Goal: Communication & Community: Answer question/provide support

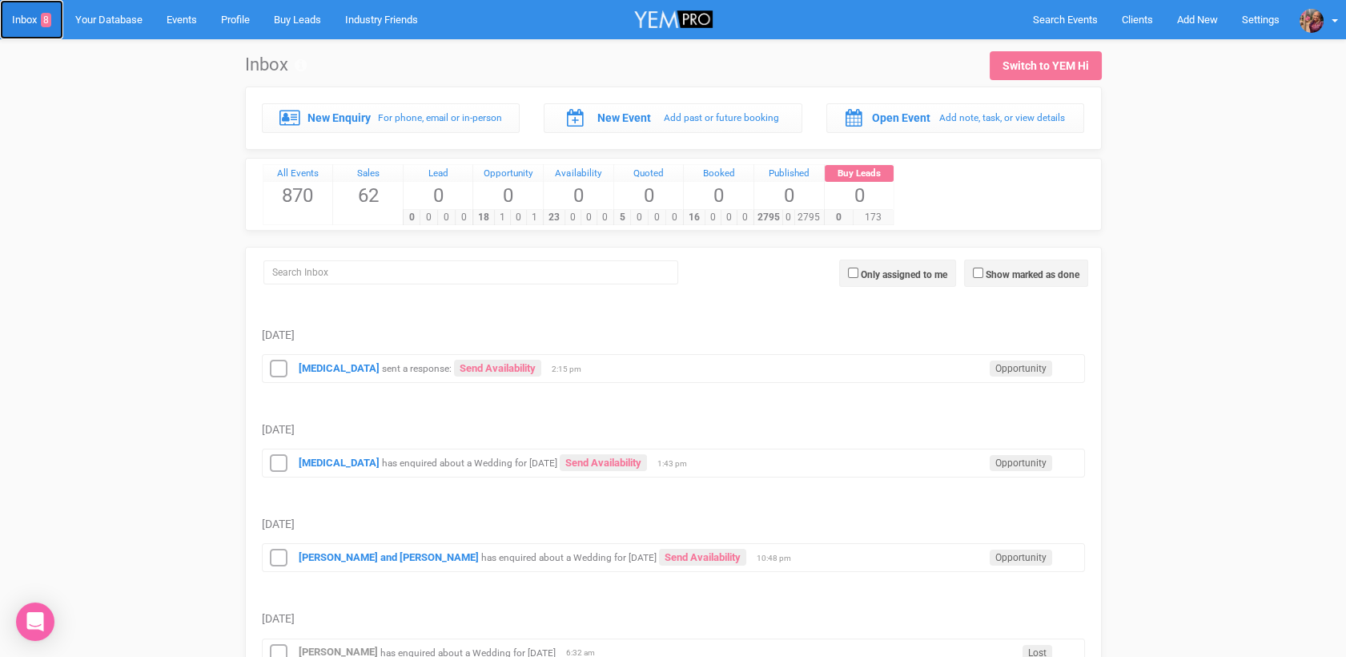
click at [51, 19] on span "8" at bounding box center [46, 20] width 10 height 14
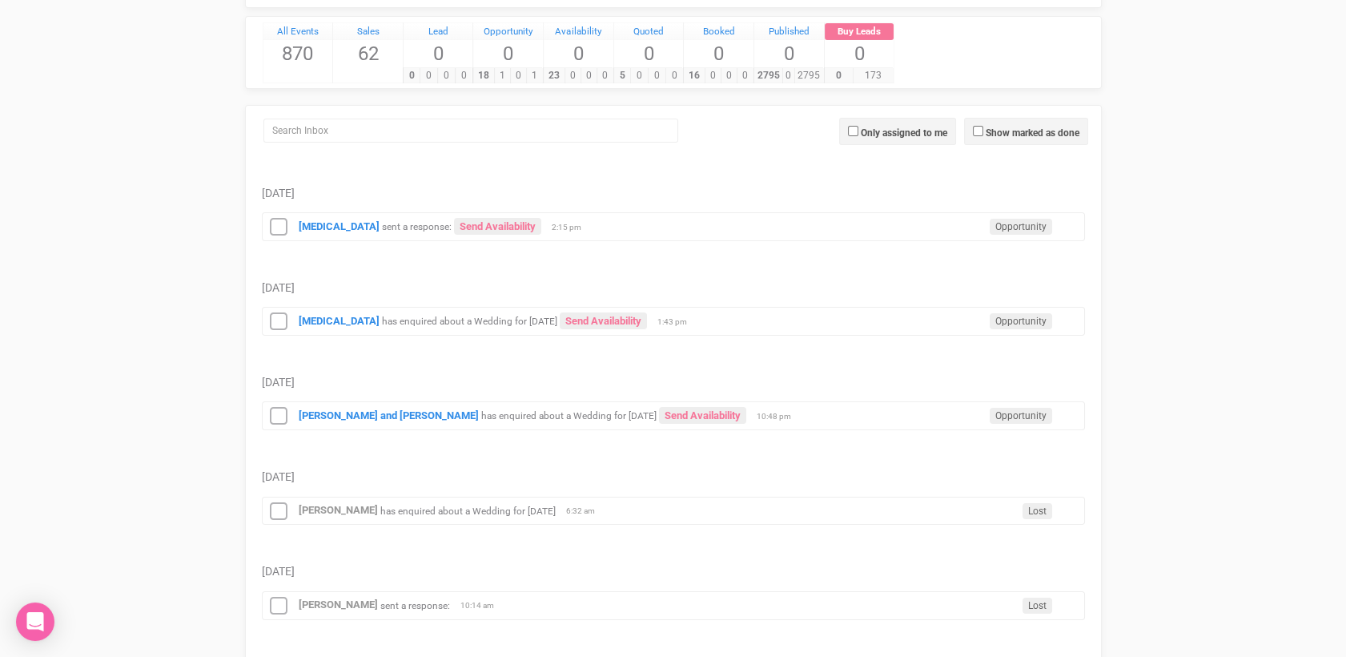
scroll to position [131, 0]
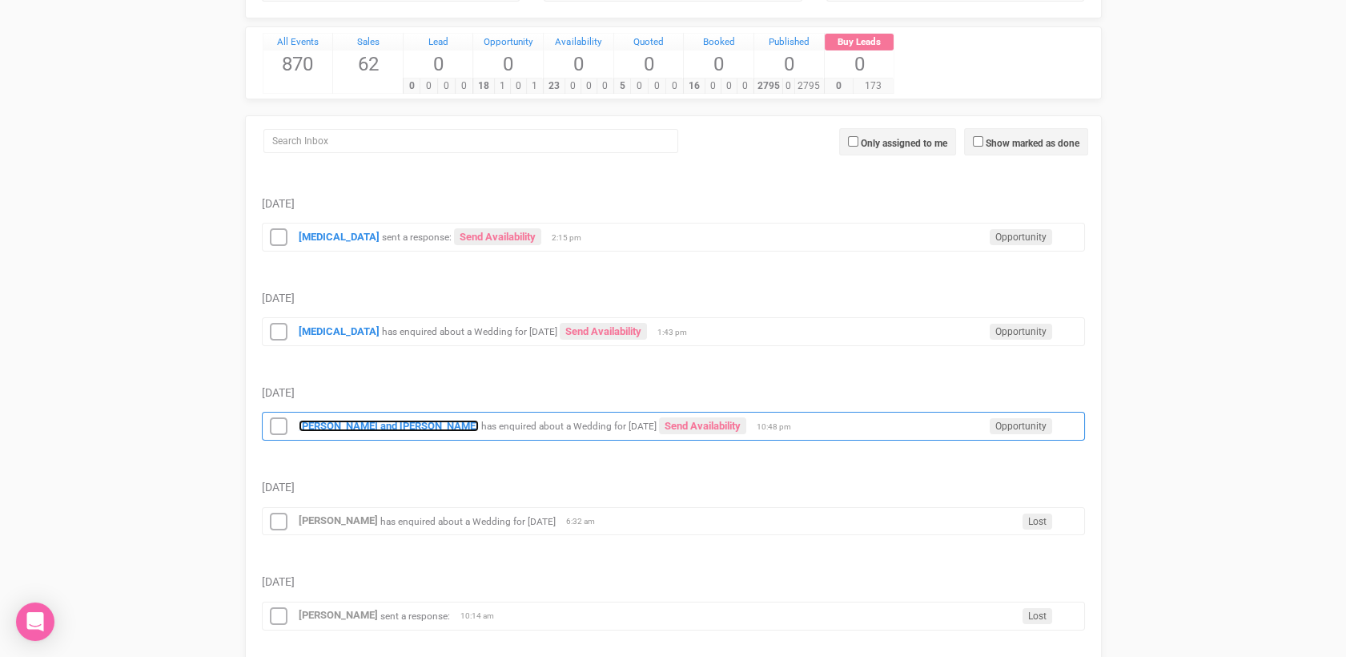
click at [333, 426] on strong "[PERSON_NAME] and [PERSON_NAME]" at bounding box center [389, 426] width 180 height 12
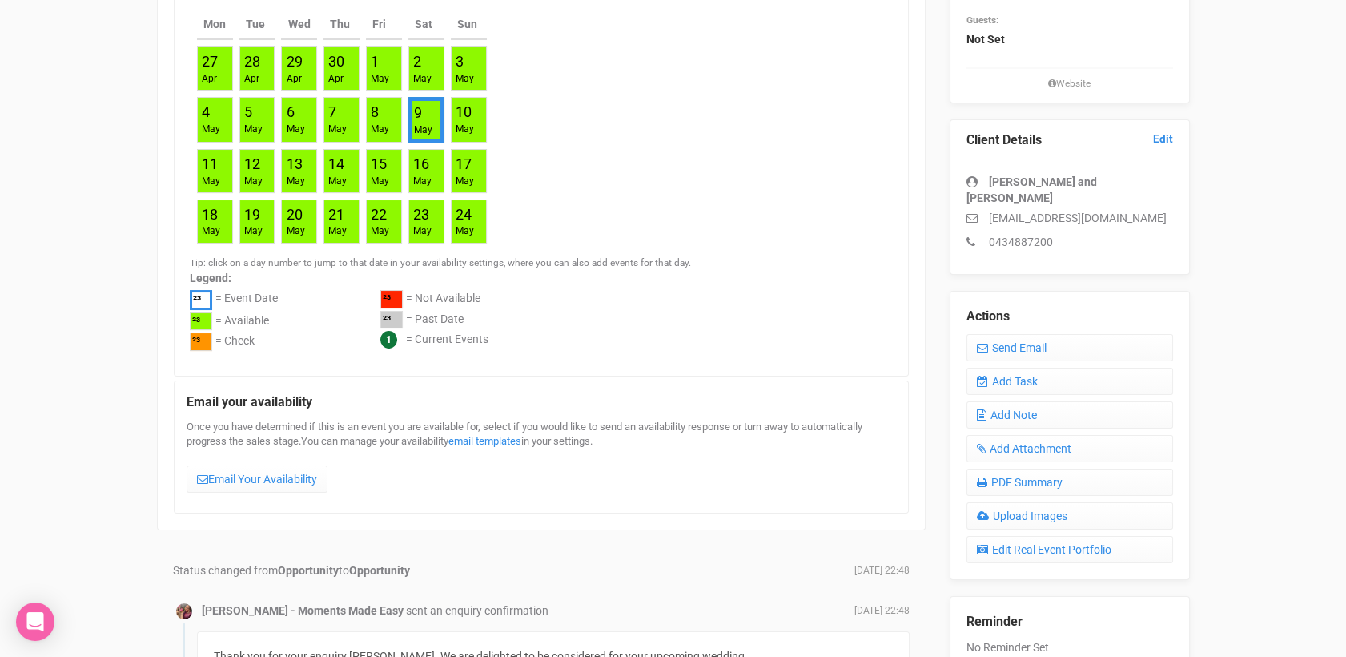
scroll to position [322, 0]
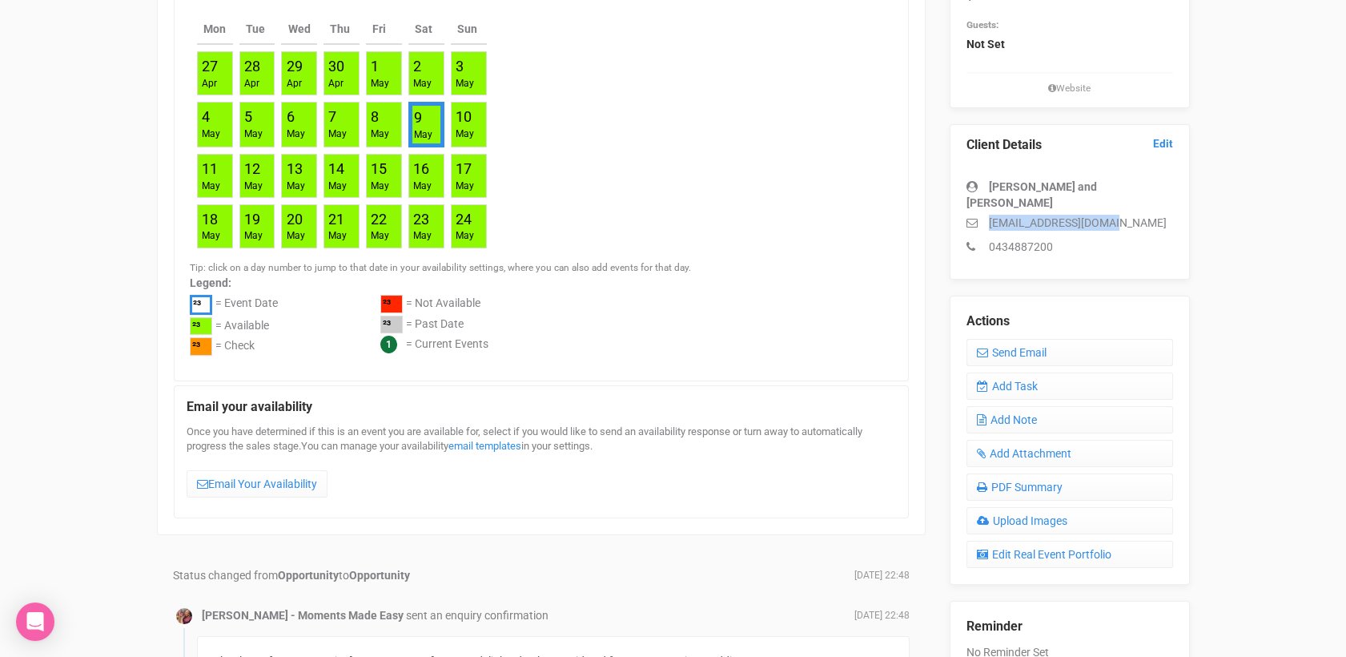
drag, startPoint x: 1116, startPoint y: 208, endPoint x: 988, endPoint y: 203, distance: 128.2
click at [988, 215] on p "[EMAIL_ADDRESS][DOMAIN_NAME]" at bounding box center [1070, 223] width 207 height 16
drag, startPoint x: 988, startPoint y: 203, endPoint x: 1183, endPoint y: 199, distance: 194.7
click at [1183, 199] on div "Client Details Edit [PERSON_NAME] and [PERSON_NAME] [EMAIL_ADDRESS][DOMAIN_NAME…" at bounding box center [1070, 201] width 240 height 155
drag, startPoint x: 1140, startPoint y: 206, endPoint x: 991, endPoint y: 202, distance: 149.8
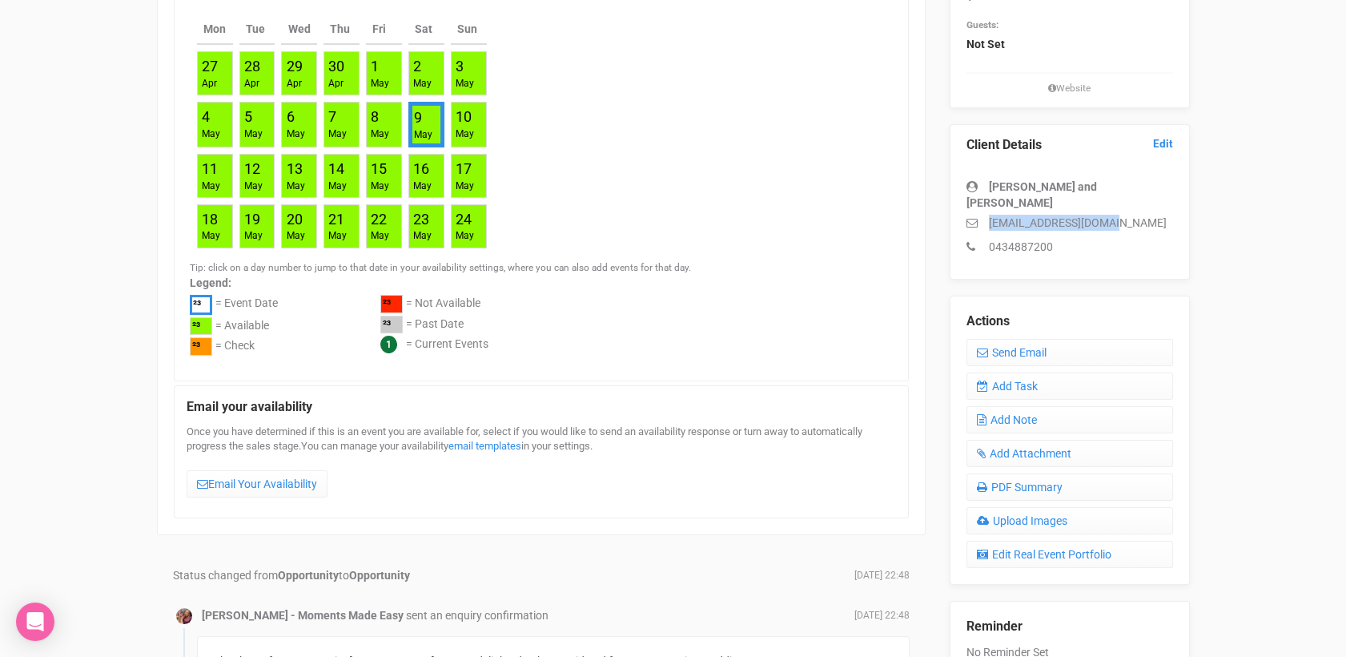
click at [991, 215] on p "[EMAIL_ADDRESS][DOMAIN_NAME]" at bounding box center [1070, 223] width 207 height 16
copy p "[EMAIL_ADDRESS][DOMAIN_NAME]"
drag, startPoint x: 1057, startPoint y: 183, endPoint x: 980, endPoint y: 183, distance: 76.9
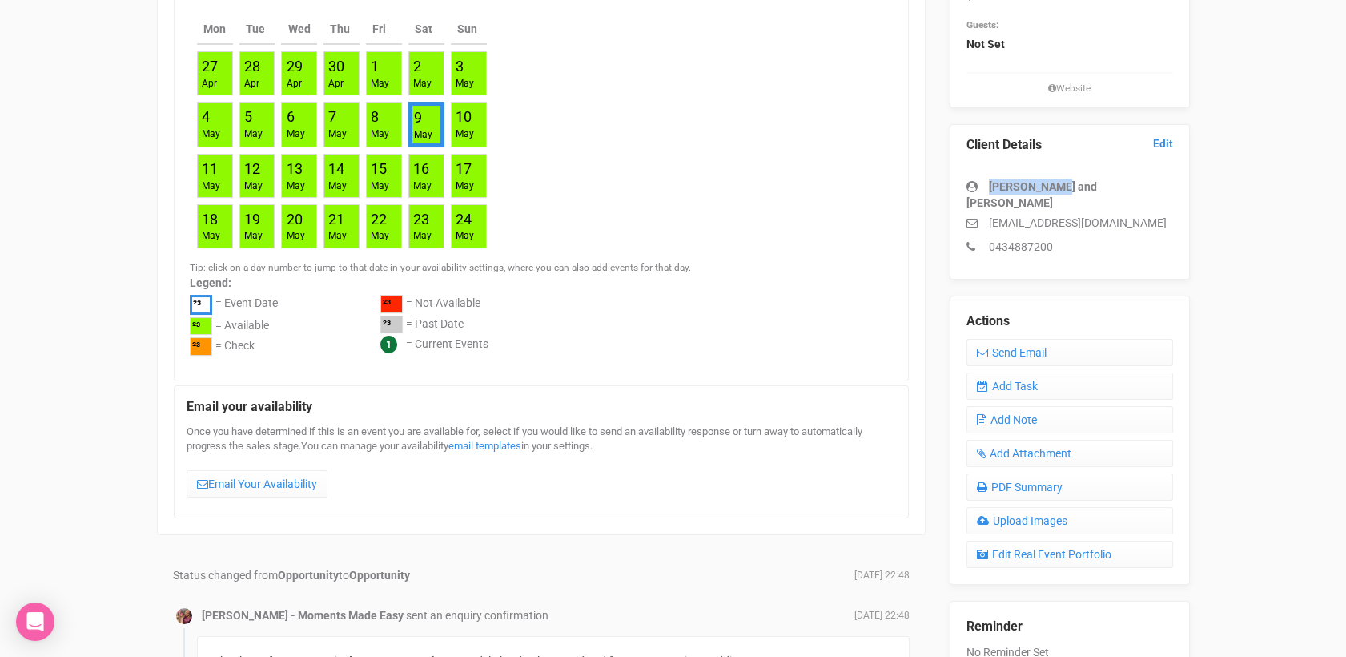
click at [980, 183] on div "[PERSON_NAME] and [PERSON_NAME]" at bounding box center [1070, 195] width 207 height 32
drag, startPoint x: 980, startPoint y: 183, endPoint x: 993, endPoint y: 186, distance: 13.2
copy div "[PERSON_NAME] and [PERSON_NAME]"
drag, startPoint x: 1069, startPoint y: 235, endPoint x: 987, endPoint y: 225, distance: 83.1
click at [987, 239] on p "0434887200" at bounding box center [1070, 247] width 207 height 16
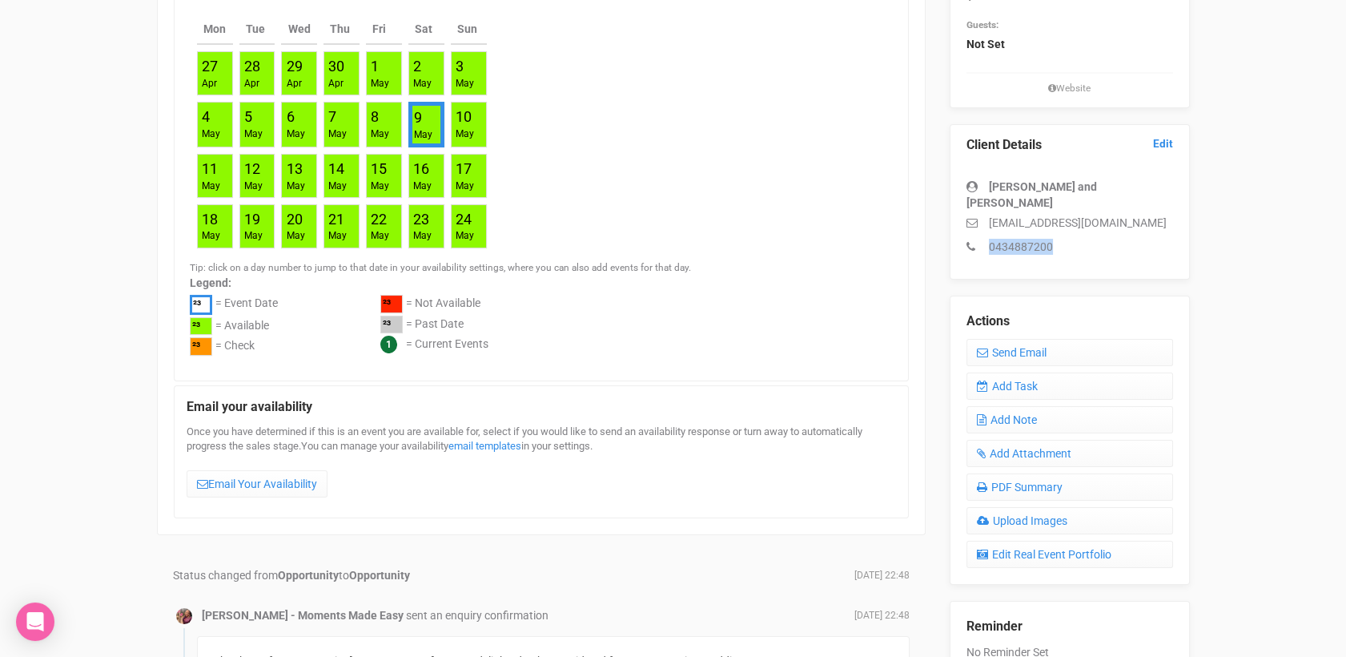
copy p "0434887200"
drag, startPoint x: 1063, startPoint y: 186, endPoint x: 984, endPoint y: 192, distance: 79.5
click at [984, 192] on div "[PERSON_NAME] and [PERSON_NAME]" at bounding box center [1070, 195] width 207 height 32
drag, startPoint x: 984, startPoint y: 192, endPoint x: 995, endPoint y: 189, distance: 11.7
copy div "[PERSON_NAME] and [PERSON_NAME]"
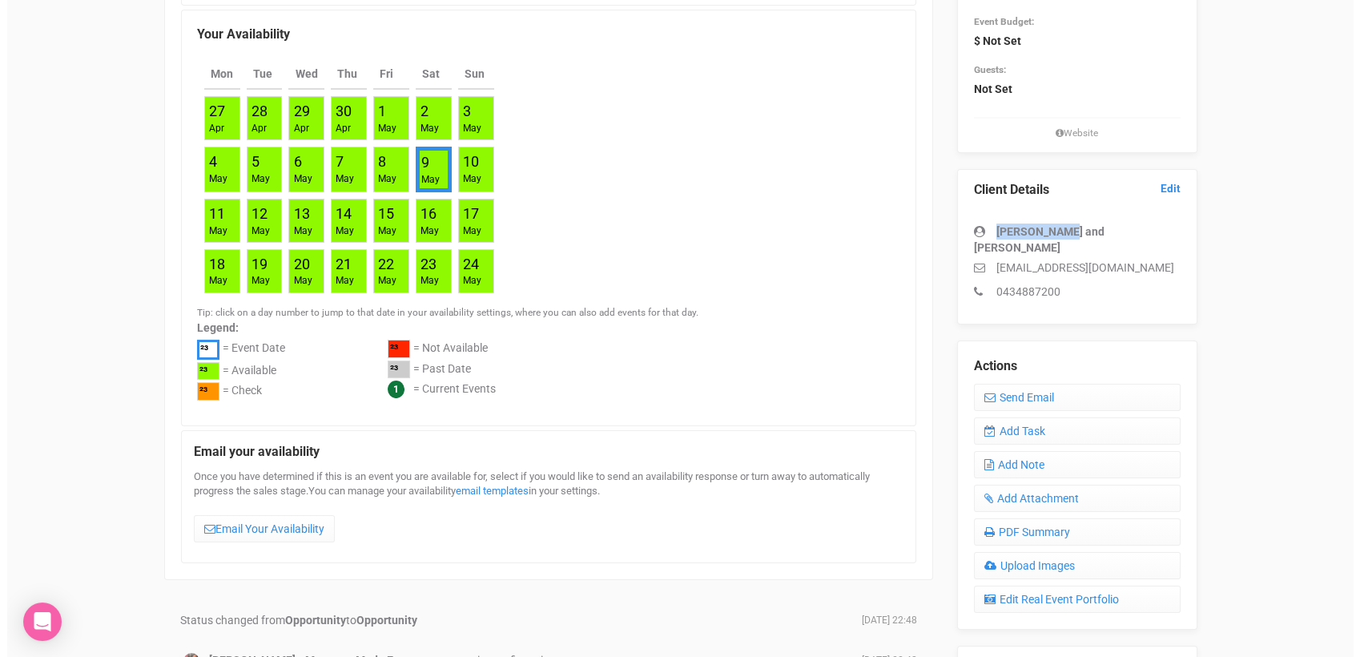
scroll to position [0, 0]
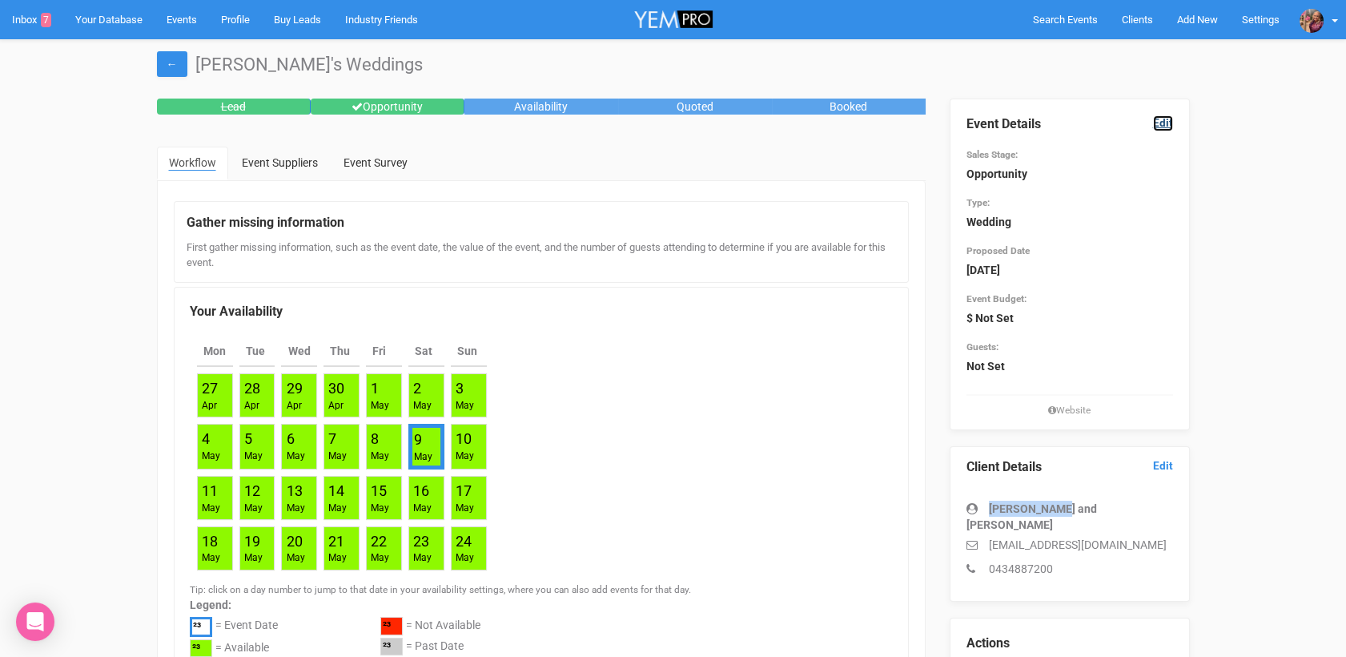
click at [1160, 118] on link "Edit" at bounding box center [1163, 122] width 20 height 15
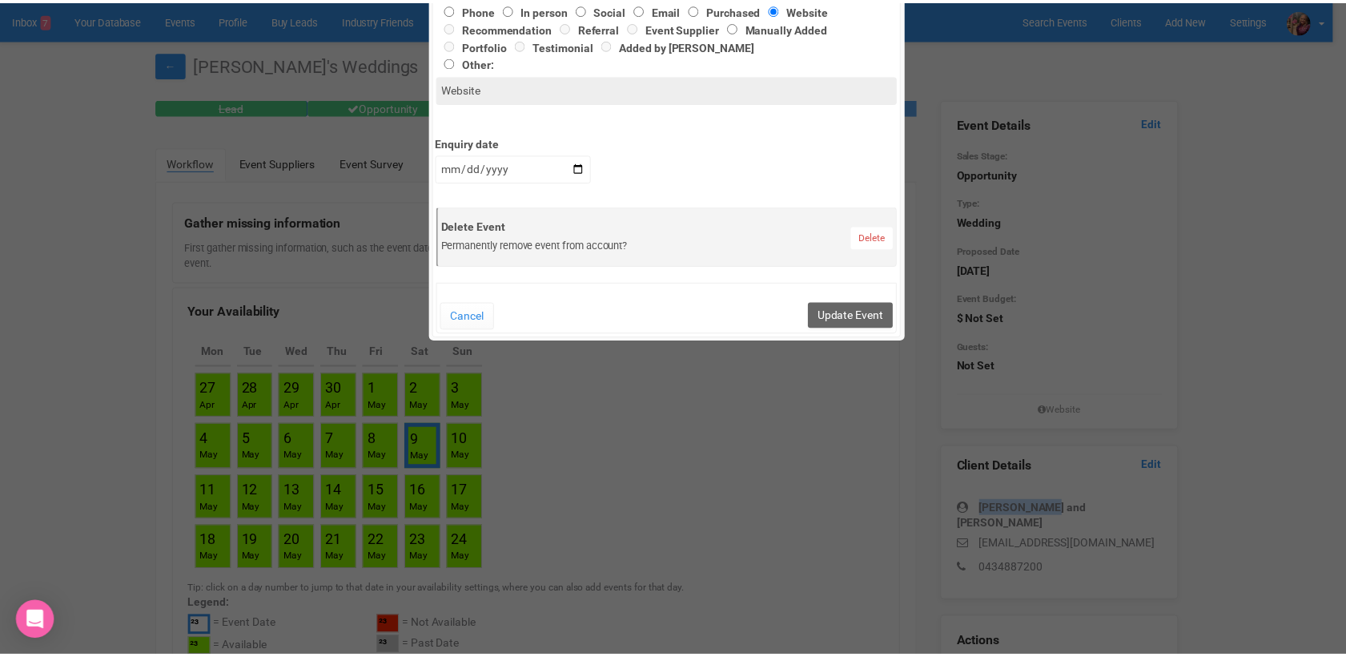
scroll to position [790, 0]
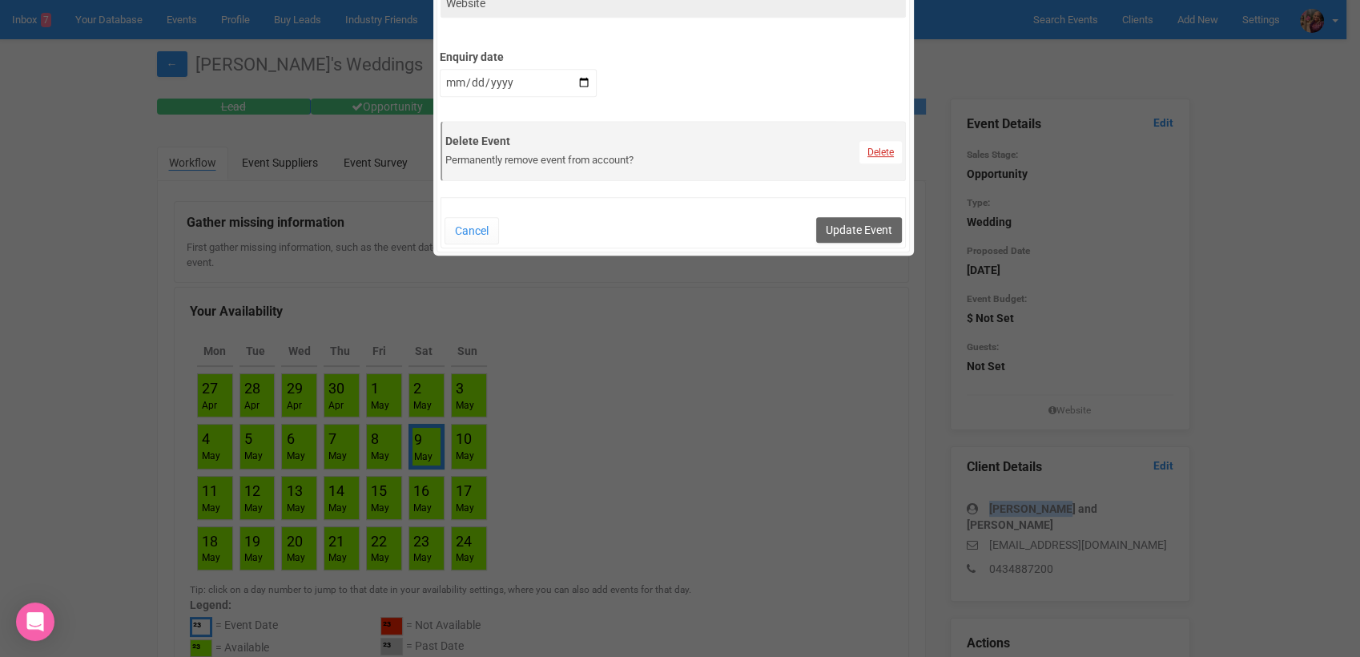
click at [874, 144] on link "Delete" at bounding box center [880, 152] width 42 height 22
click at [885, 111] on link "Confirm" at bounding box center [885, 113] width 50 height 22
click at [848, 227] on button "Update Event" at bounding box center [859, 230] width 86 height 26
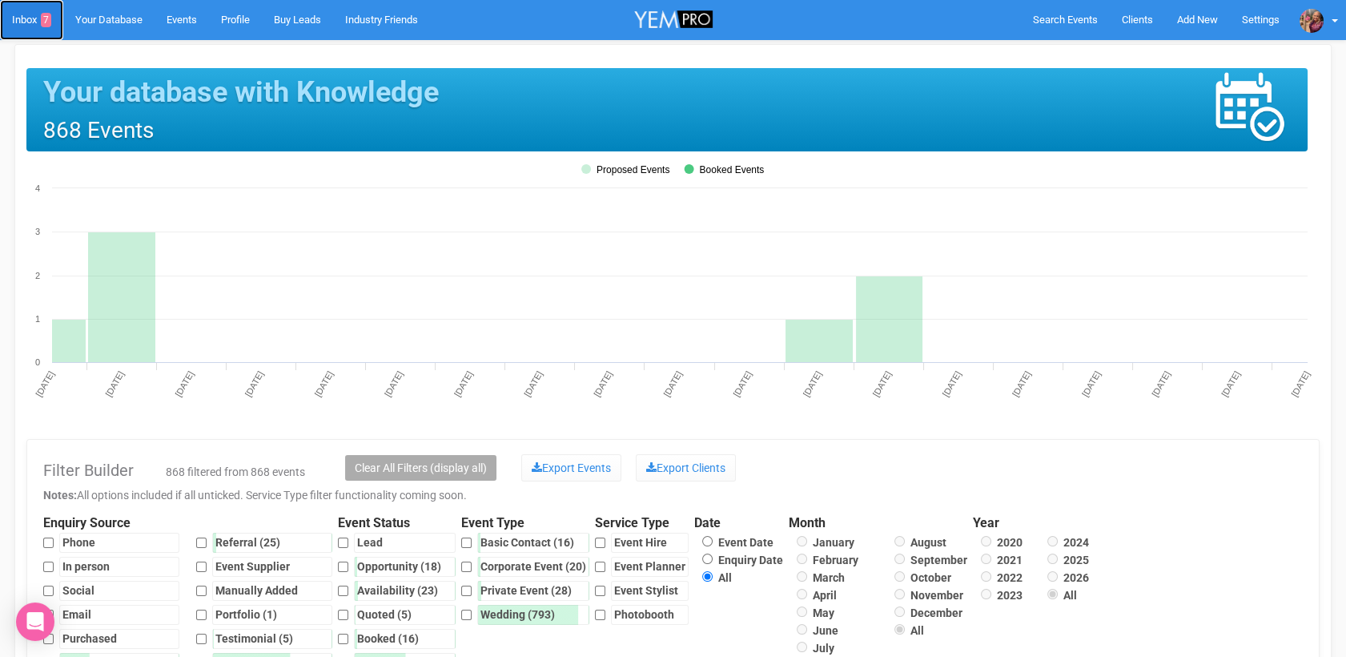
click at [33, 24] on link "Inbox 7" at bounding box center [31, 20] width 63 height 40
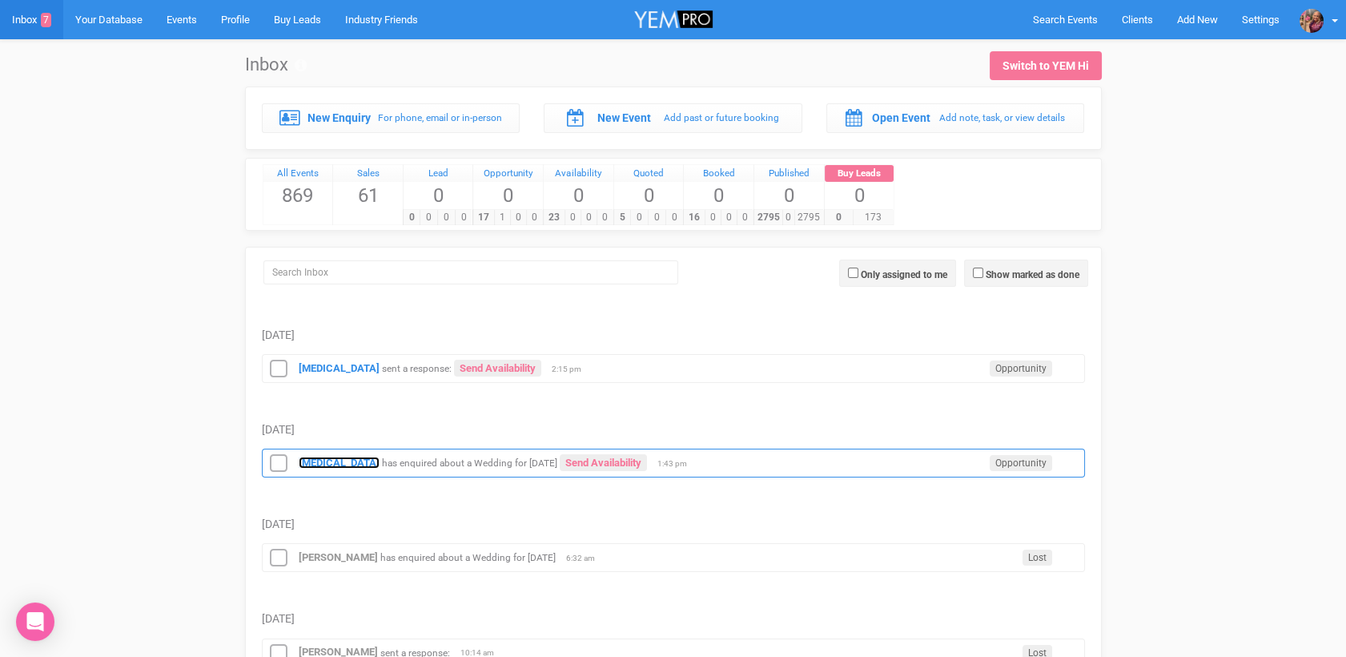
click at [316, 462] on strong "[MEDICAL_DATA]" at bounding box center [339, 462] width 81 height 12
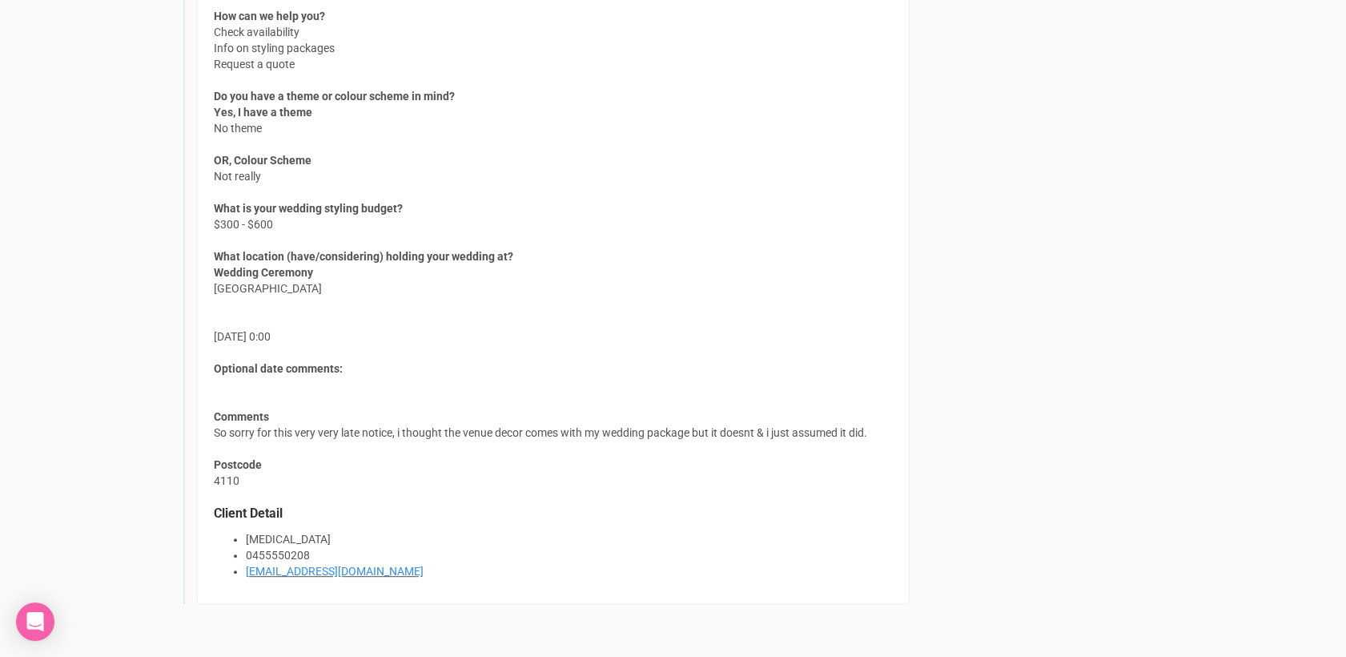
scroll to position [1533, 0]
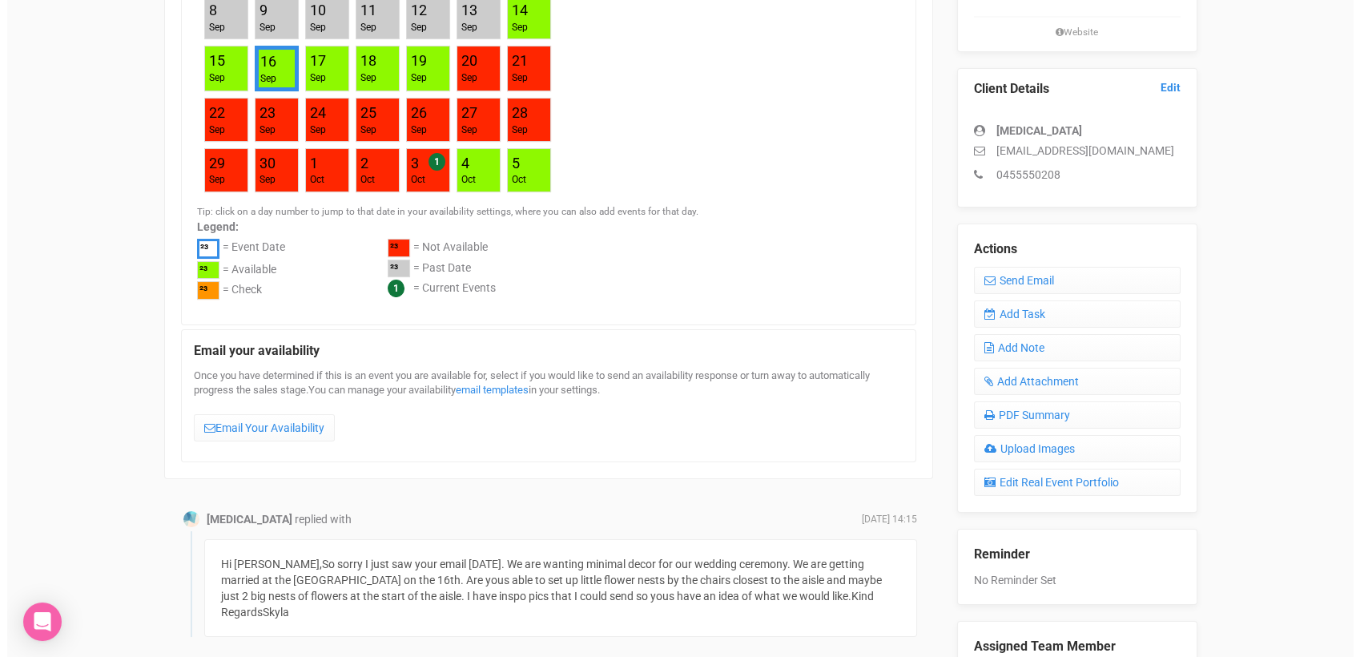
scroll to position [381, 0]
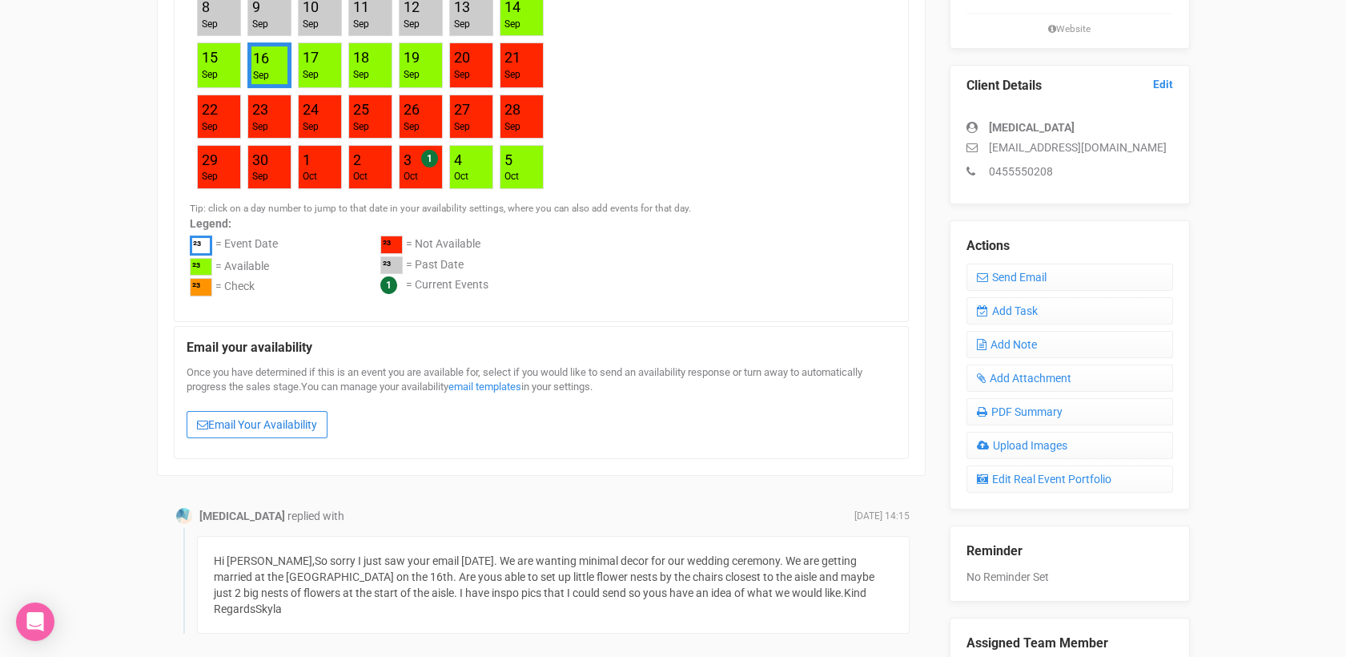
click at [256, 429] on link "Email Your Availability" at bounding box center [257, 424] width 141 height 27
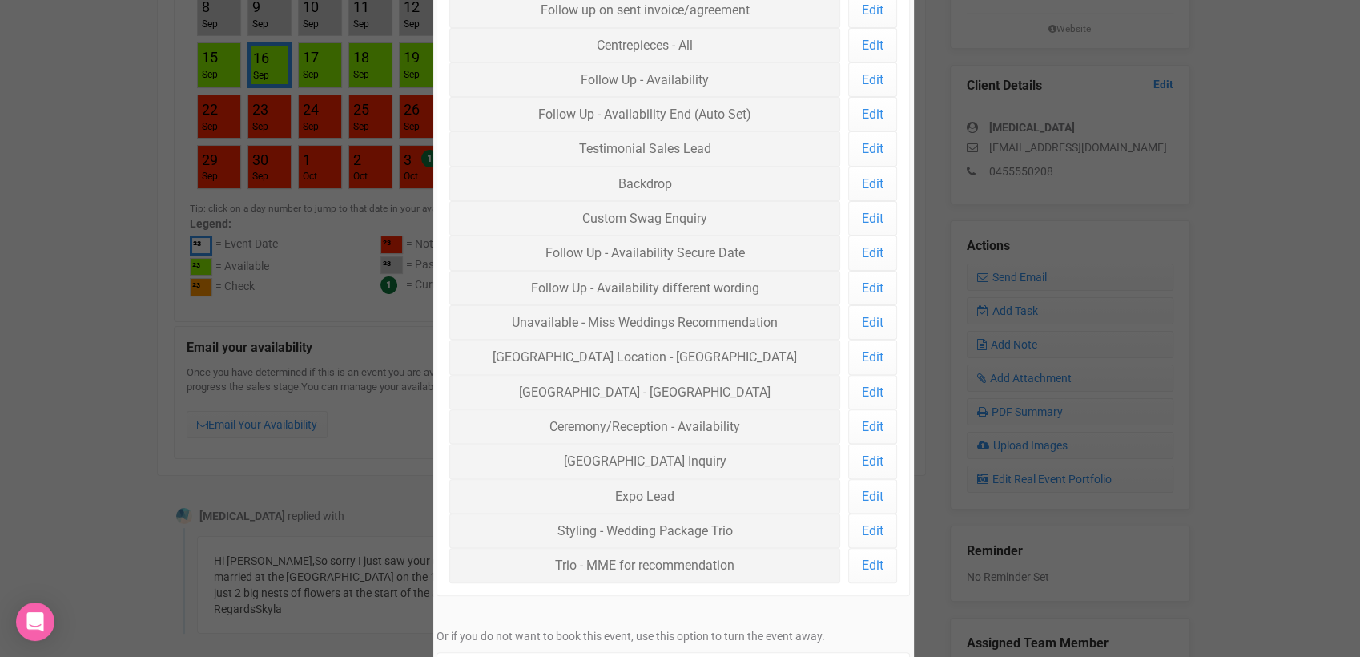
scroll to position [424, 0]
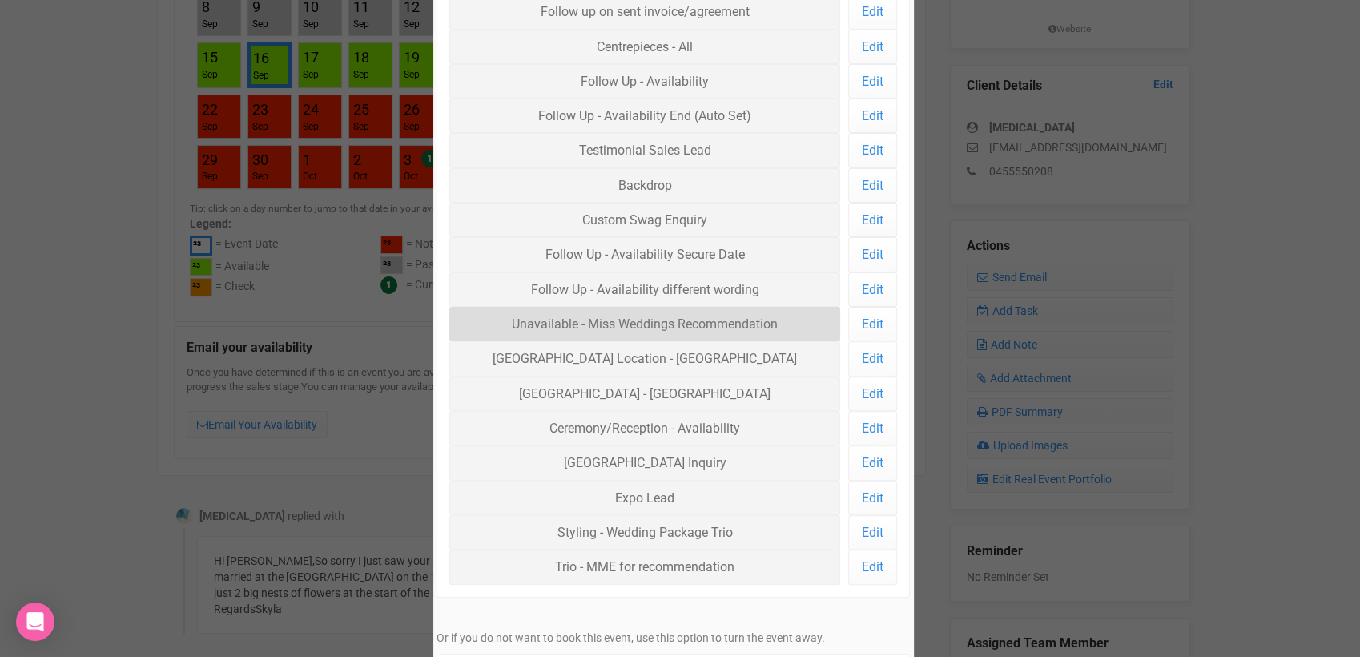
click at [746, 319] on link "Unavailable - Miss Weddings Recommendation" at bounding box center [645, 324] width 392 height 34
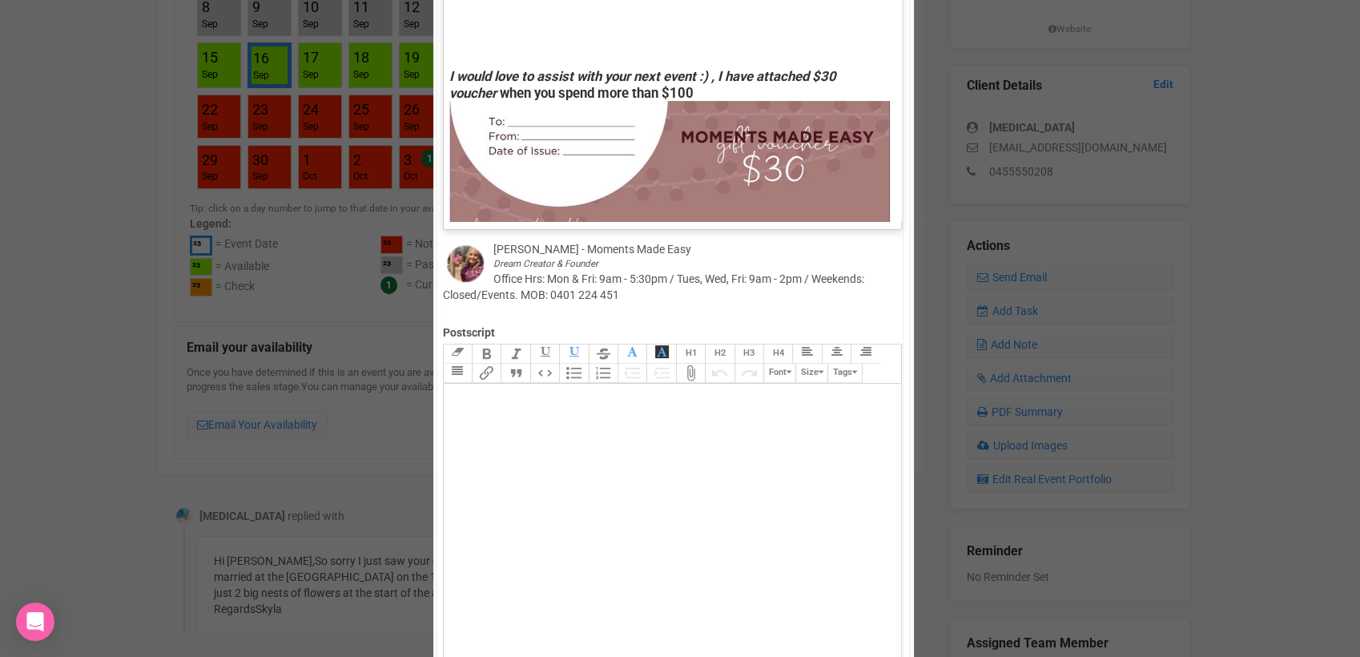
scroll to position [0, 0]
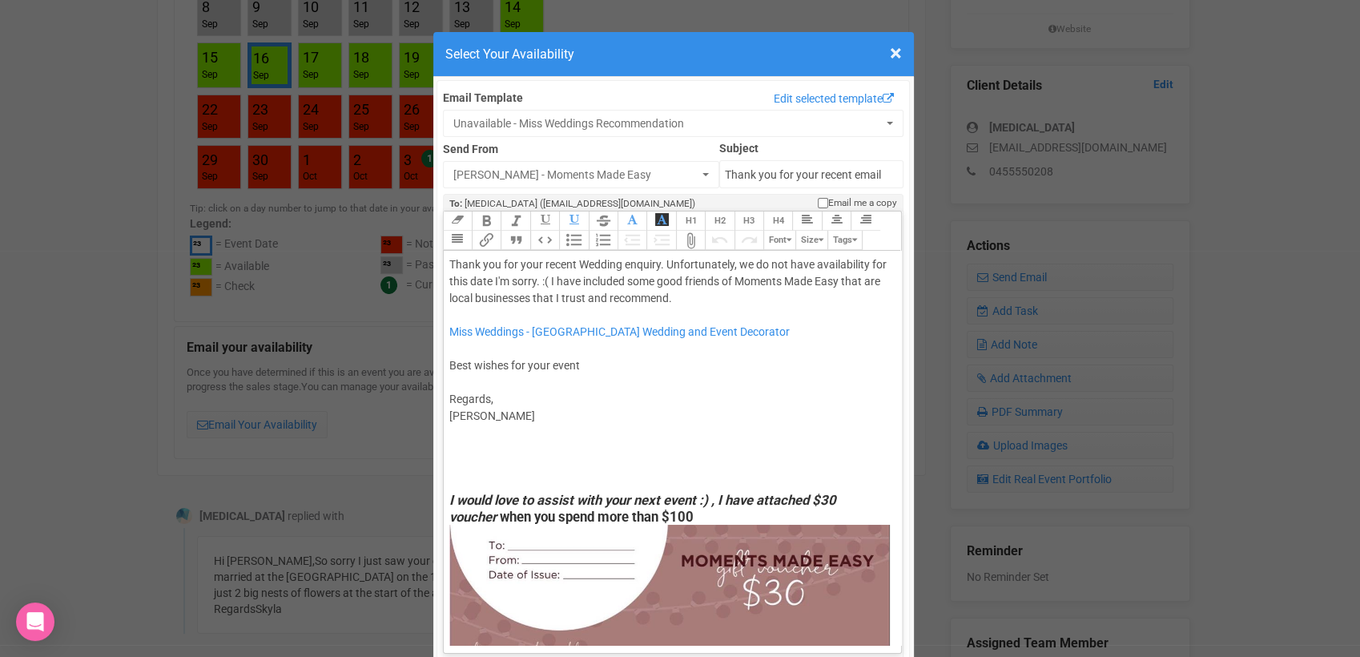
click at [444, 362] on trix-editor "Thank you for your recent Wedding enquiry. Unfortunately, we do not have availa…" at bounding box center [673, 448] width 458 height 394
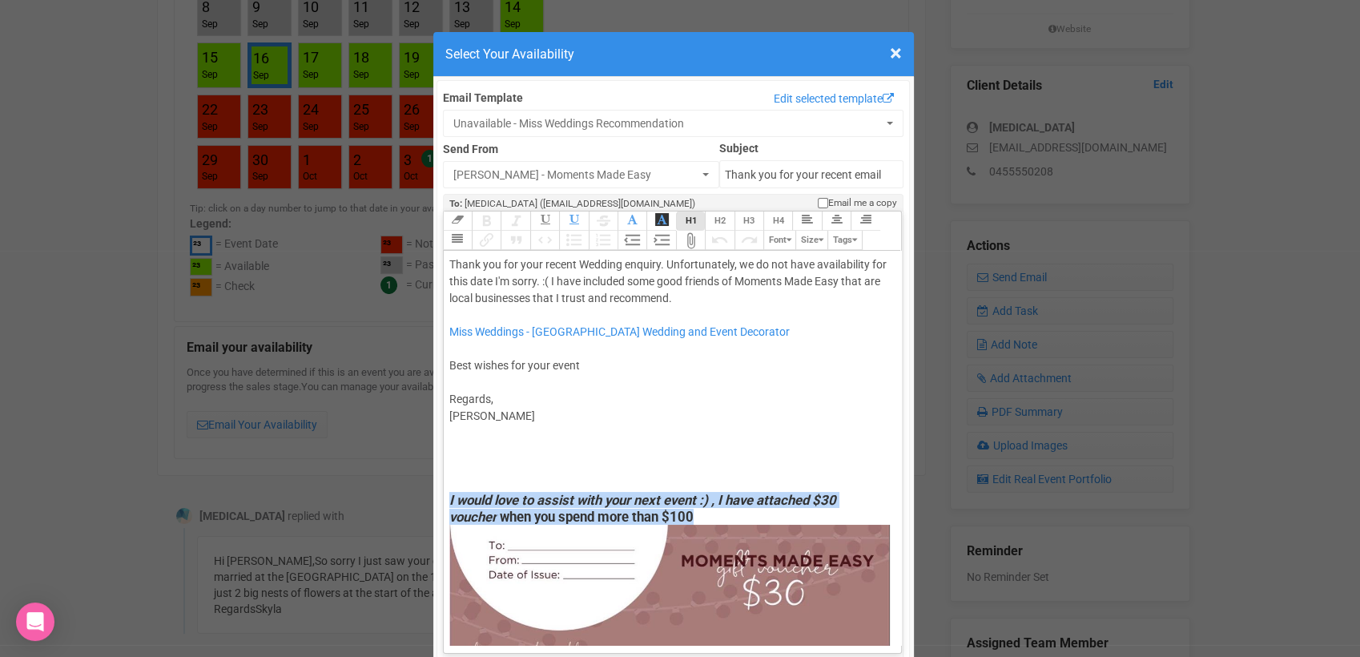
drag, startPoint x: 436, startPoint y: 502, endPoint x: 743, endPoint y: 613, distance: 326.0
click at [743, 613] on trix-editor "Thank you for your recent Wedding enquiry. Unfortunately, we do not have availa…" at bounding box center [673, 448] width 458 height 394
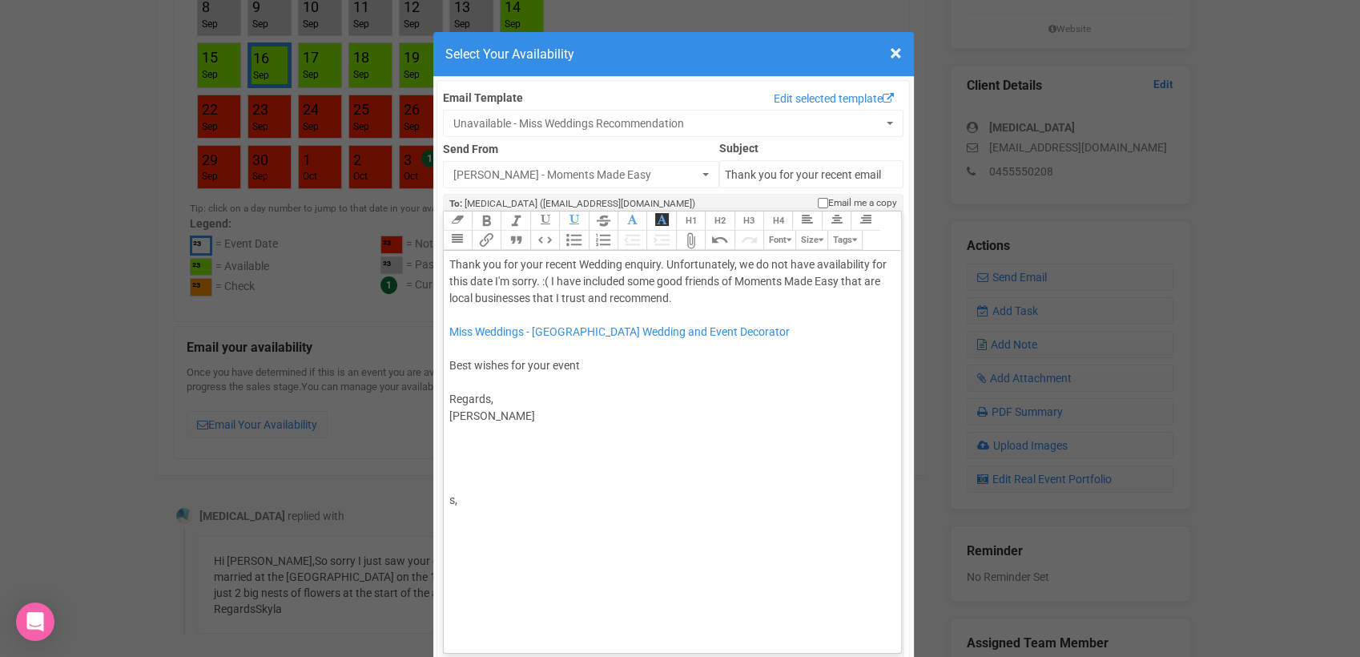
type trix-editor "<div>Thank you for your recent Wedding enquiry. Unfortunately, we do not have a…"
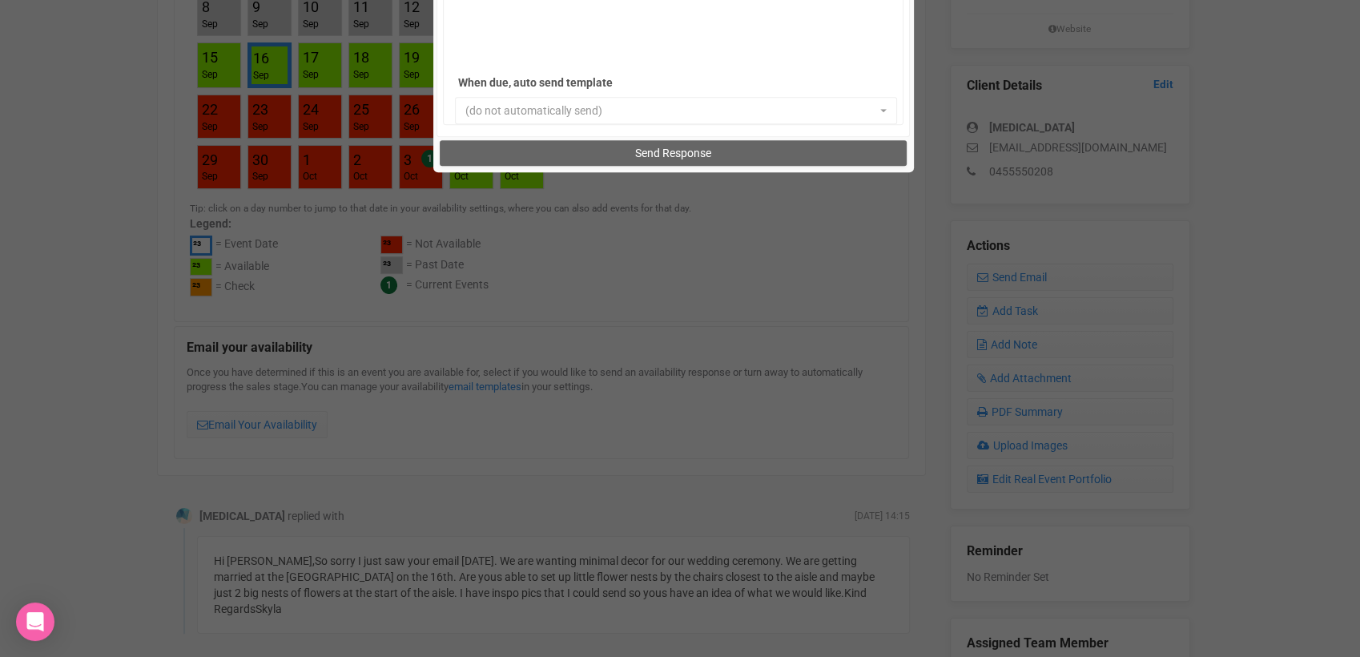
scroll to position [1143, 0]
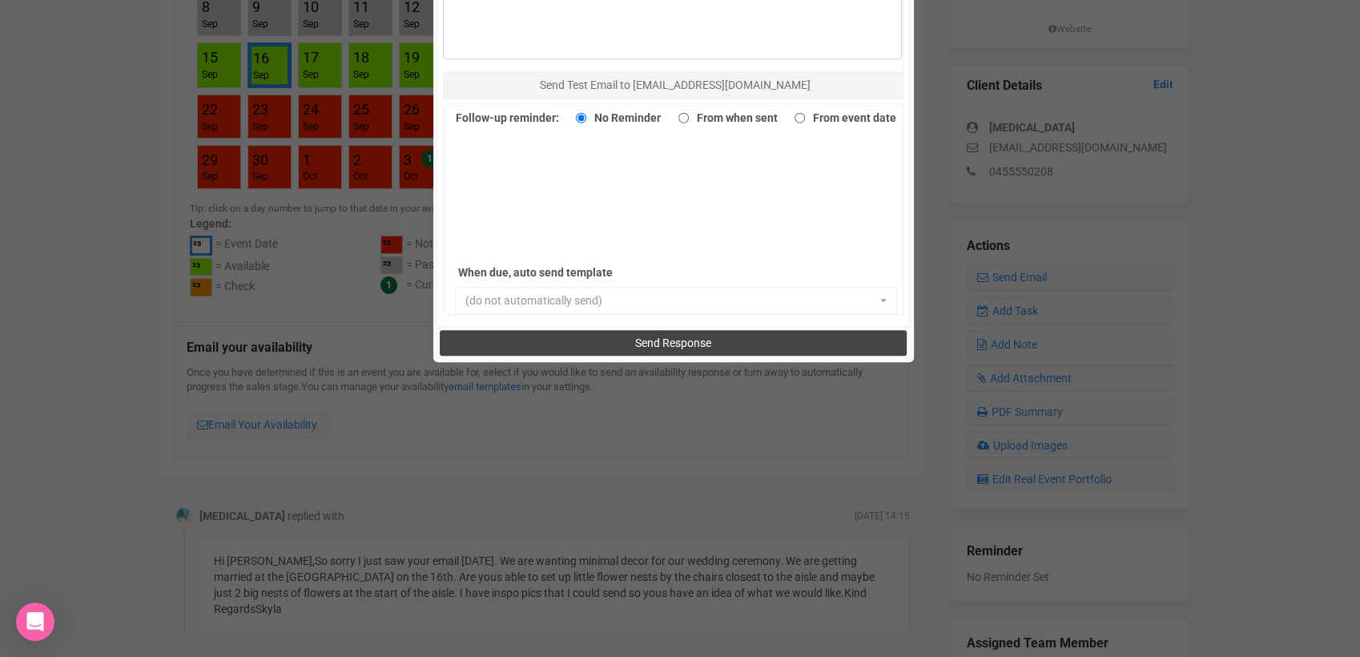
click at [669, 337] on span "Send Response" at bounding box center [673, 342] width 76 height 13
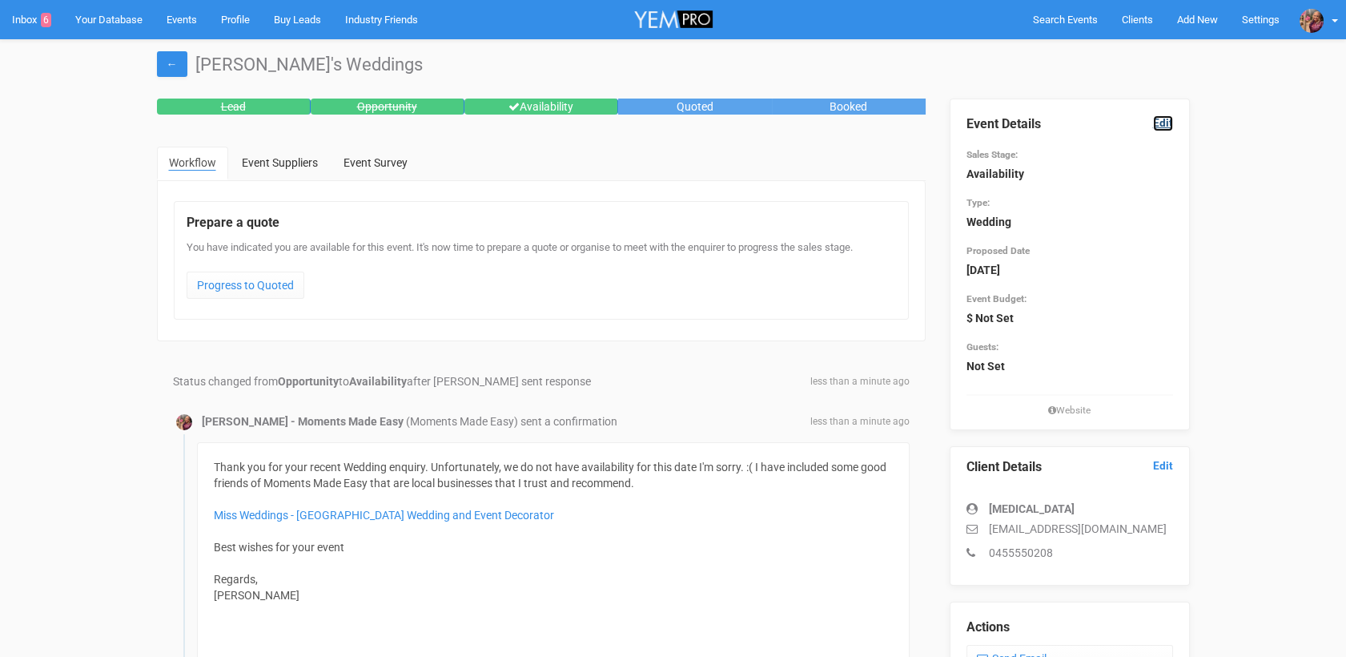
click at [1168, 125] on link "Edit" at bounding box center [1163, 122] width 20 height 15
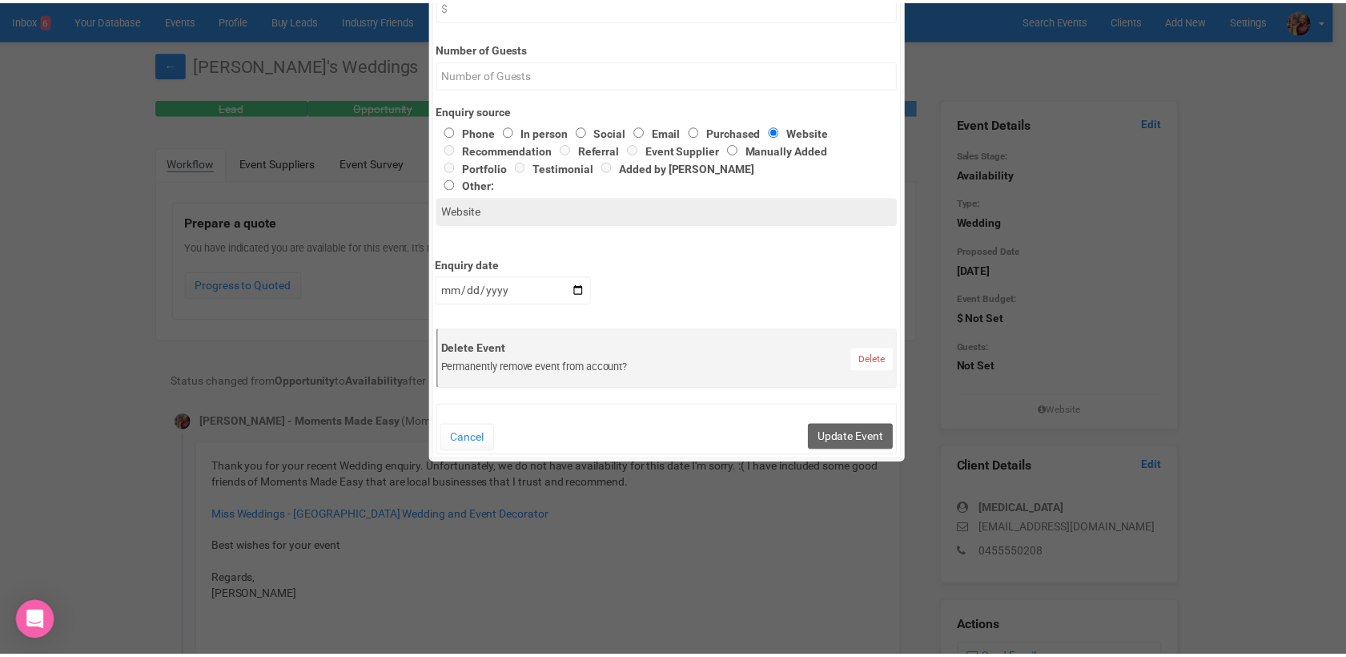
scroll to position [584, 0]
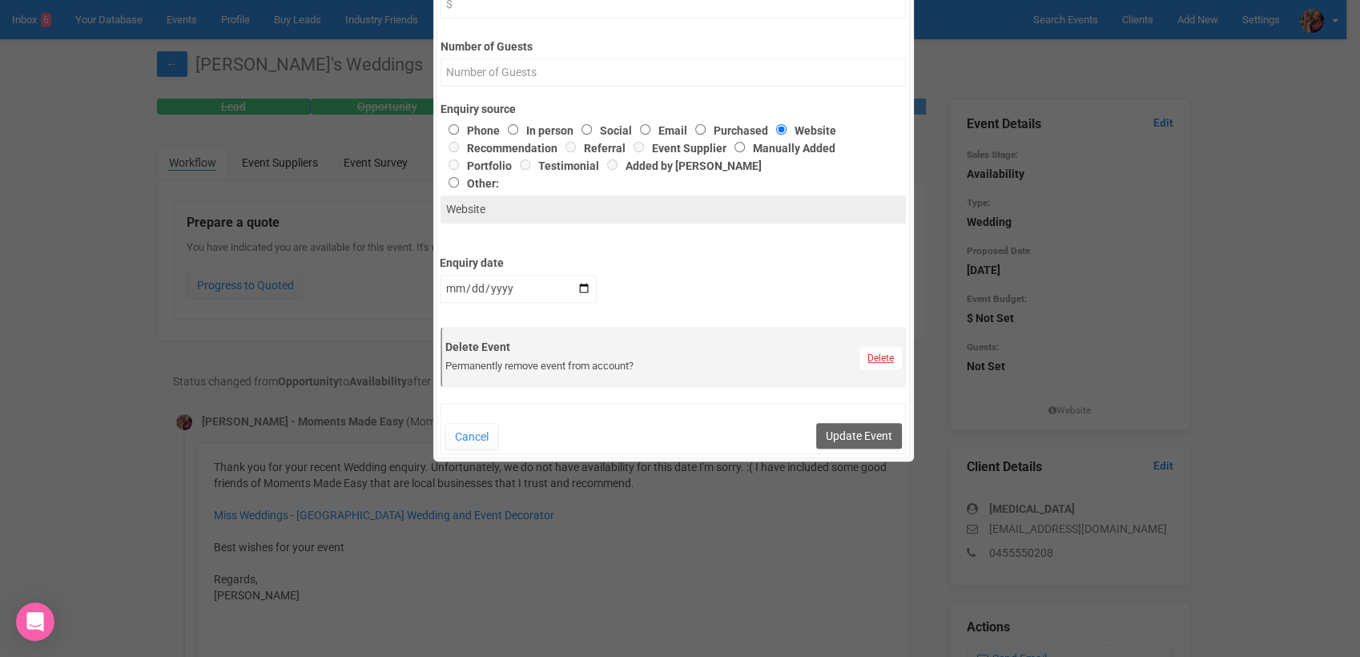
click at [881, 355] on link "Delete" at bounding box center [880, 358] width 42 height 22
click at [891, 328] on link "Confirm" at bounding box center [885, 319] width 50 height 22
click at [863, 432] on button "Update Event" at bounding box center [859, 436] width 86 height 26
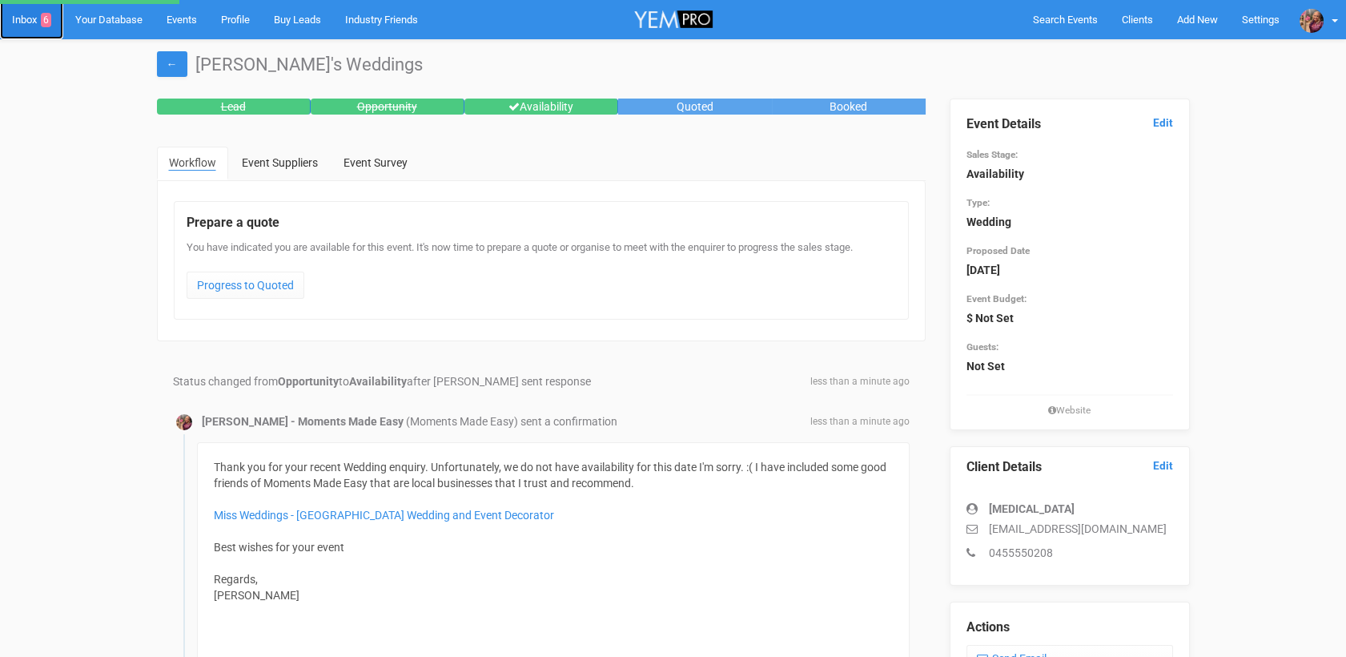
click at [26, 27] on link "Inbox 6" at bounding box center [31, 19] width 63 height 39
